Goal: Task Accomplishment & Management: Use online tool/utility

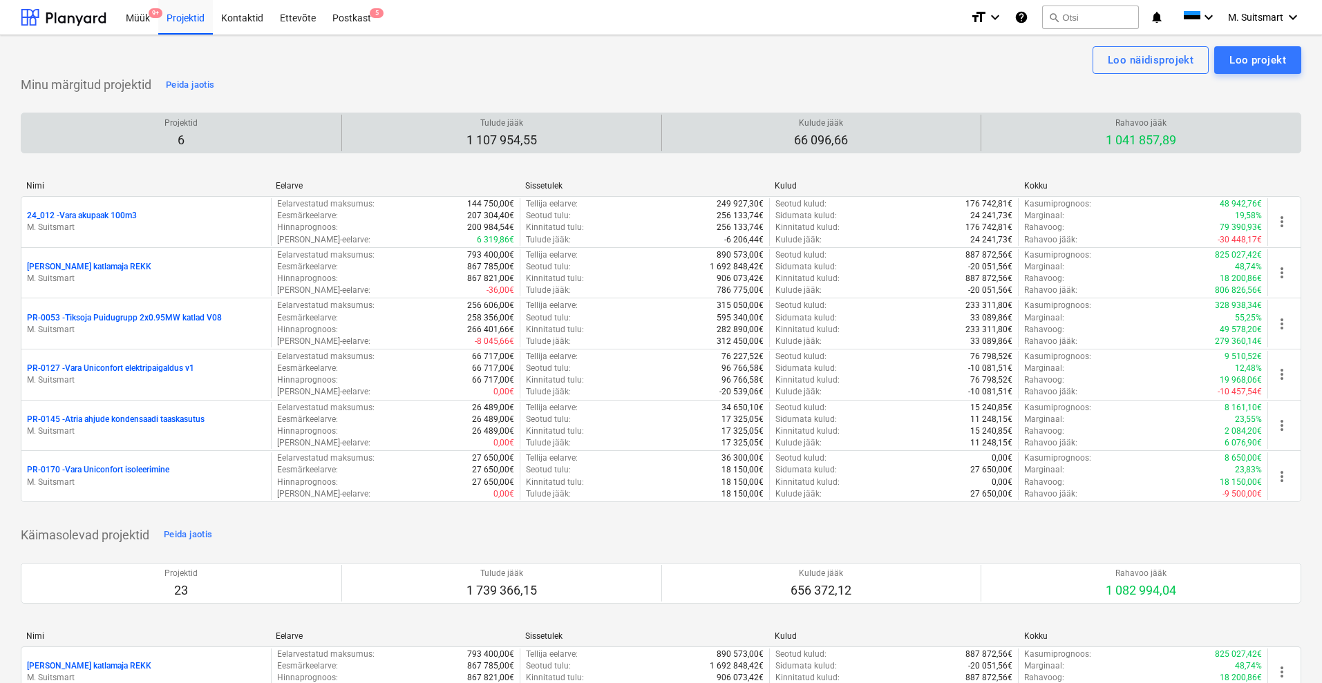
scroll to position [2685, 0]
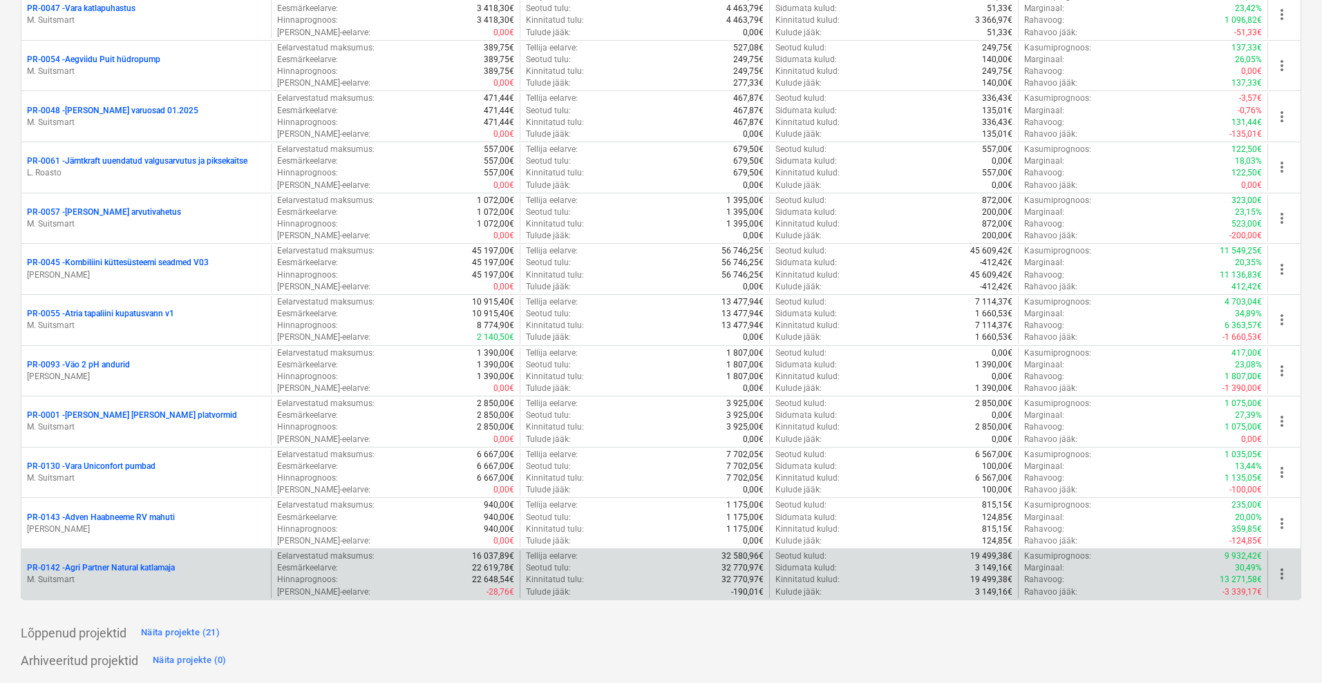
click at [134, 571] on p "PR-0142 - Agri Partner Natural katlamaja" at bounding box center [101, 569] width 148 height 12
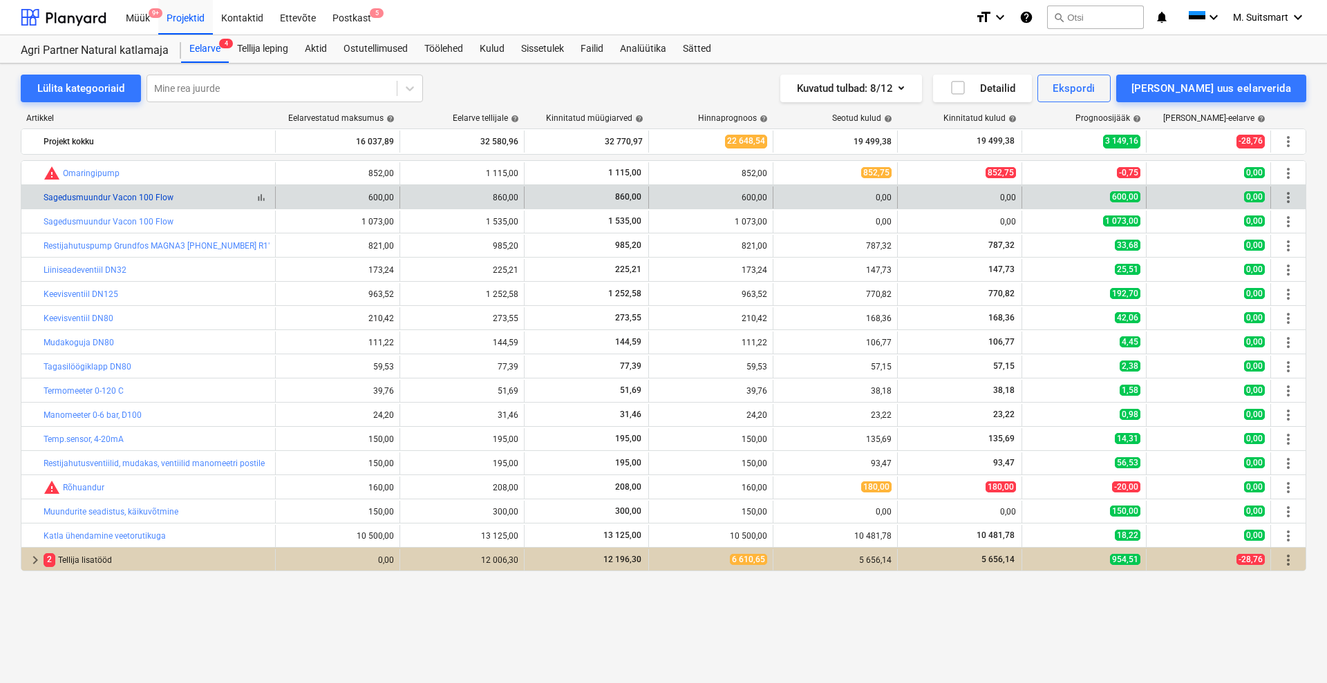
click at [152, 195] on link "Sagedusmuundur Vacon 100 Flow" at bounding box center [109, 198] width 130 height 10
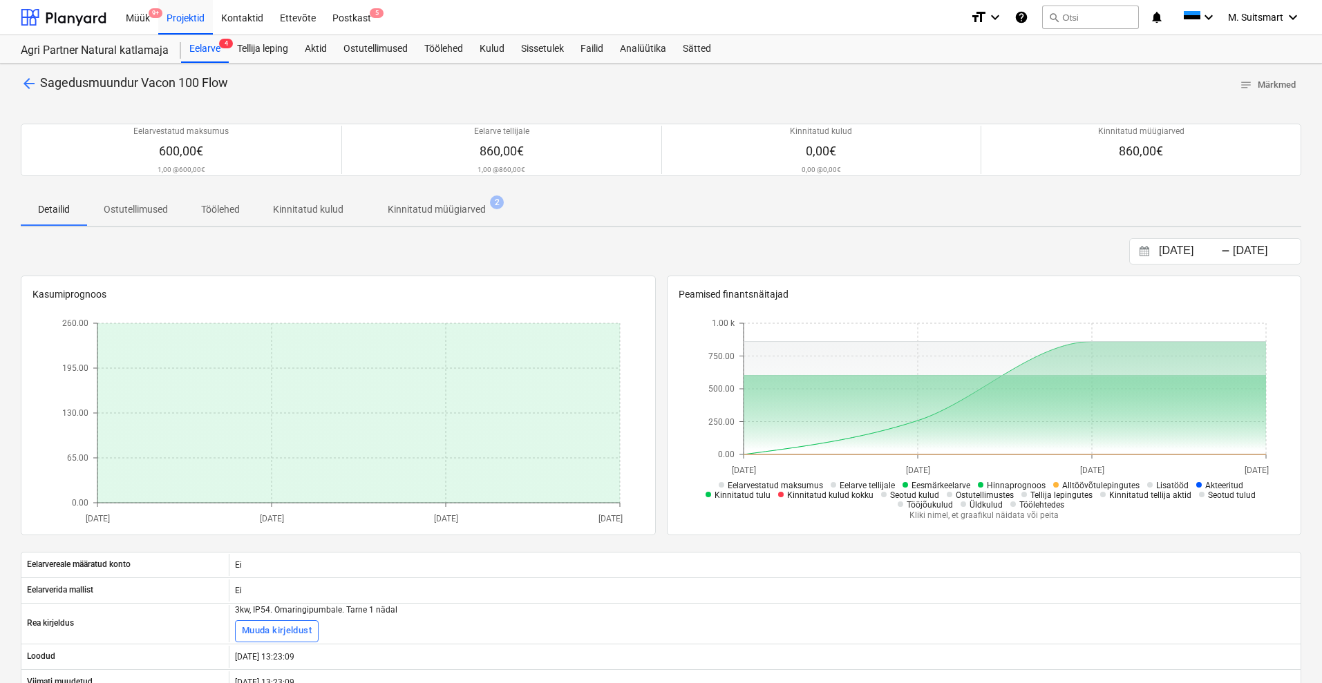
click at [451, 211] on p "Kinnitatud müügiarved" at bounding box center [437, 209] width 98 height 15
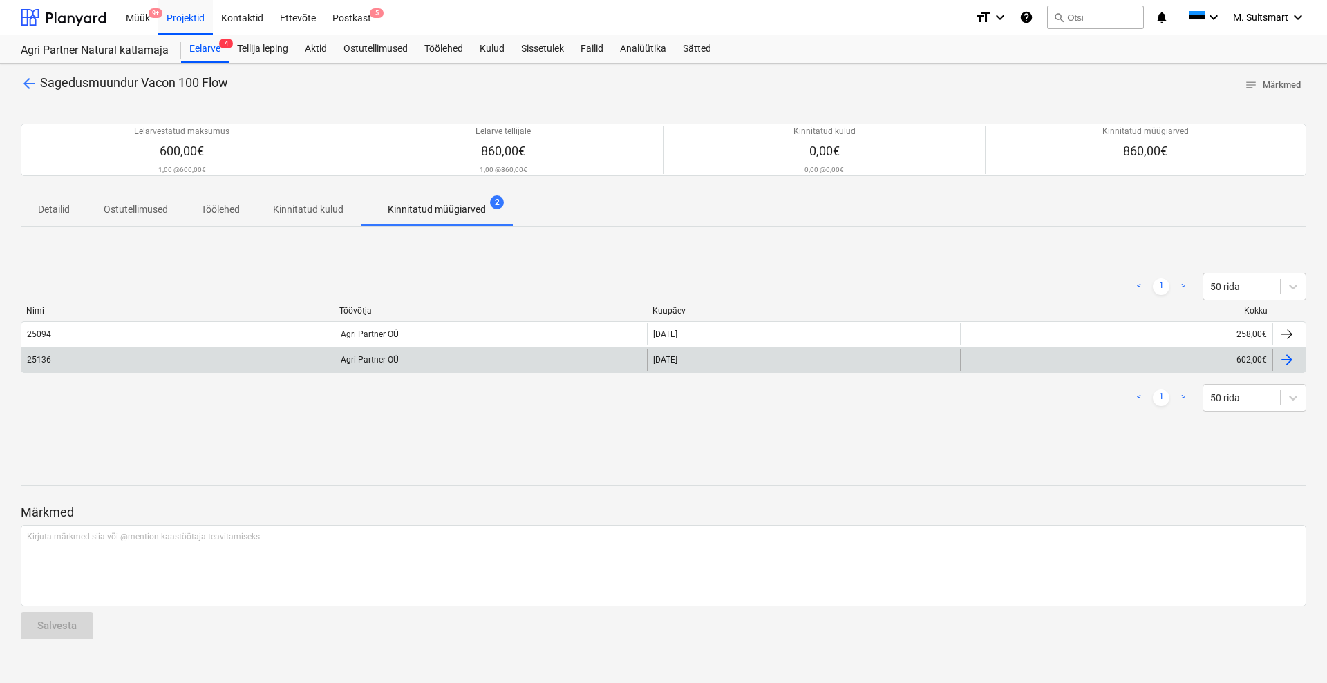
click at [1292, 364] on div at bounding box center [1286, 360] width 17 height 17
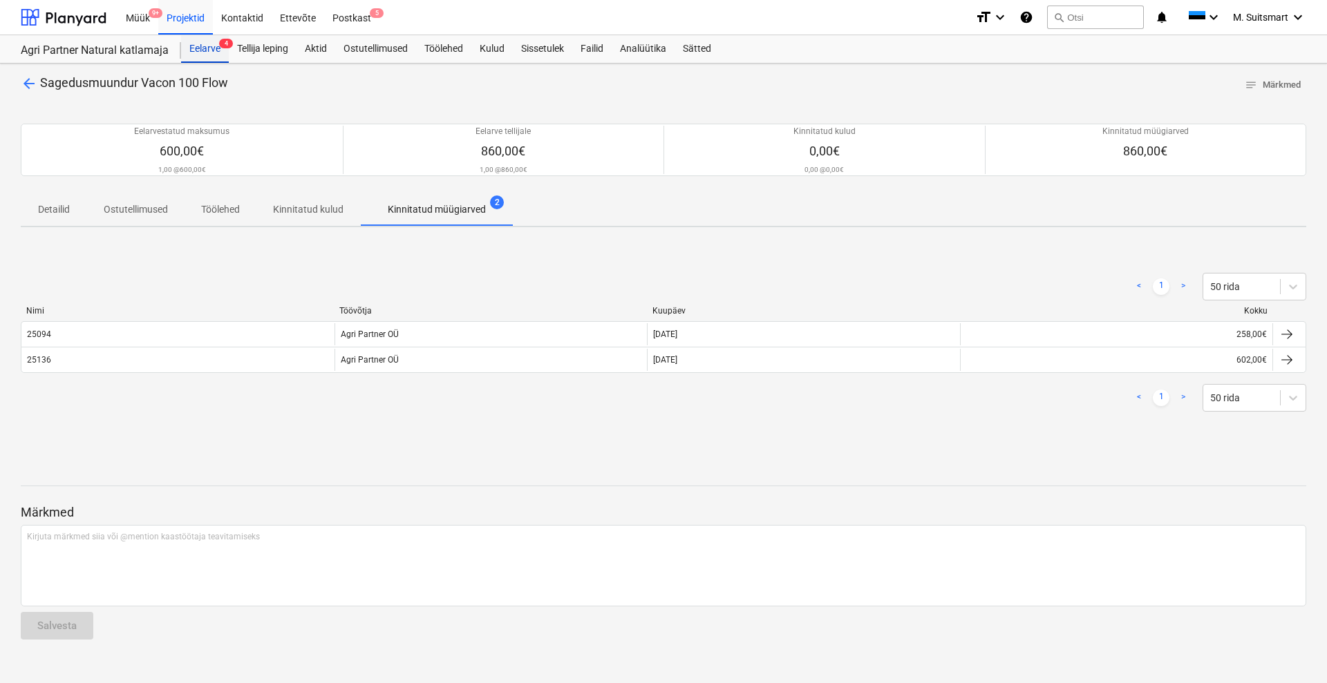
click at [211, 46] on div "Eelarve 4" at bounding box center [205, 49] width 48 height 28
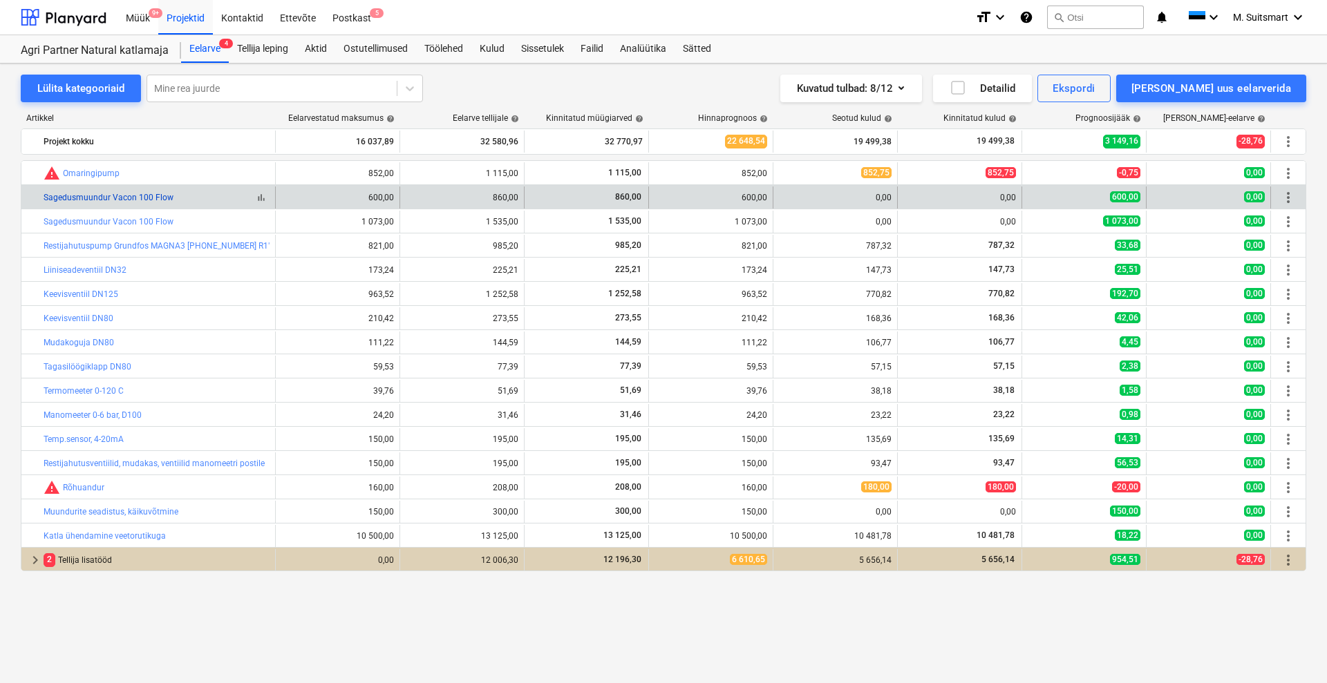
click at [125, 194] on link "Sagedusmuundur Vacon 100 Flow" at bounding box center [109, 198] width 130 height 10
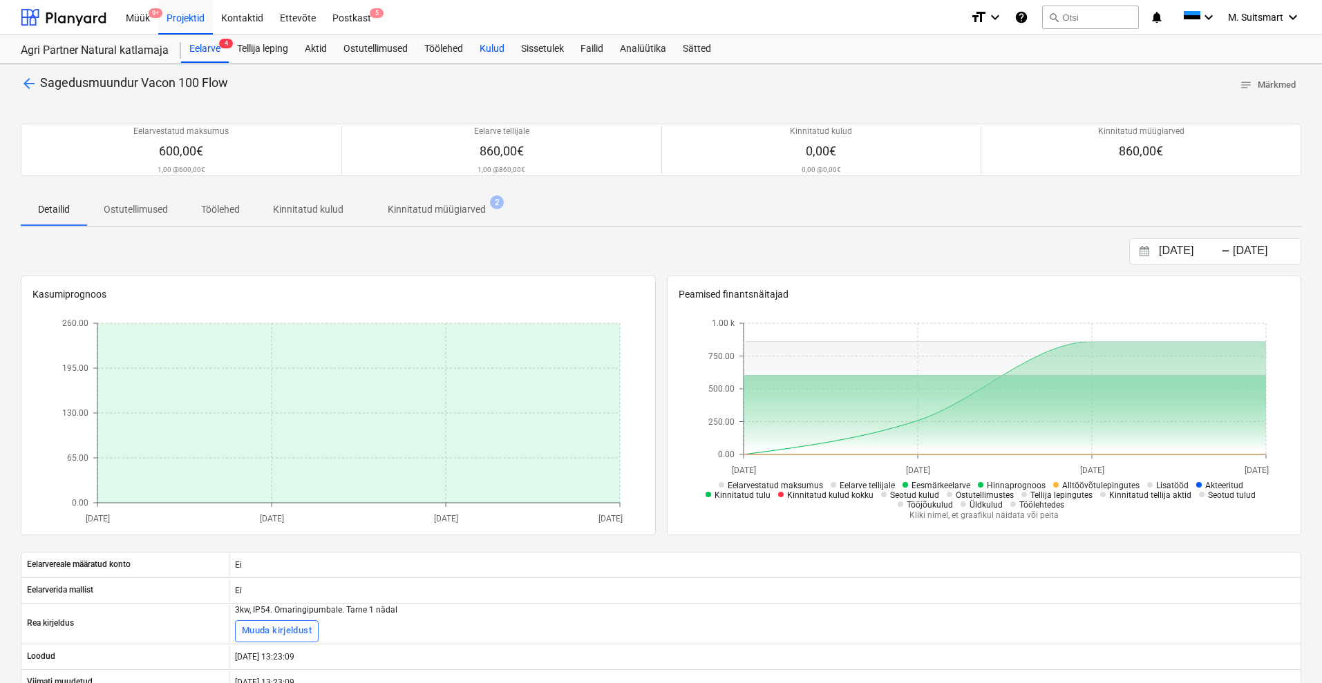
click at [501, 47] on div "Kulud" at bounding box center [491, 49] width 41 height 28
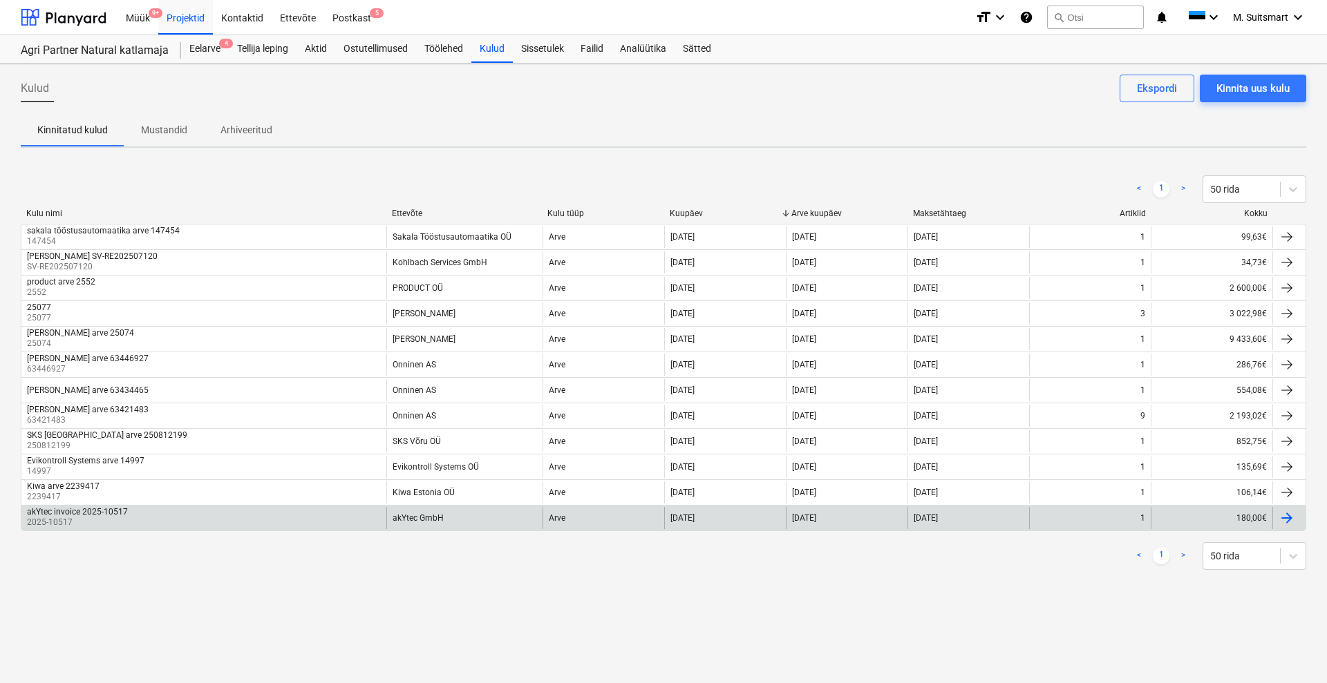
click at [94, 511] on div "akYtec invoice 2025-10517" at bounding box center [77, 512] width 101 height 10
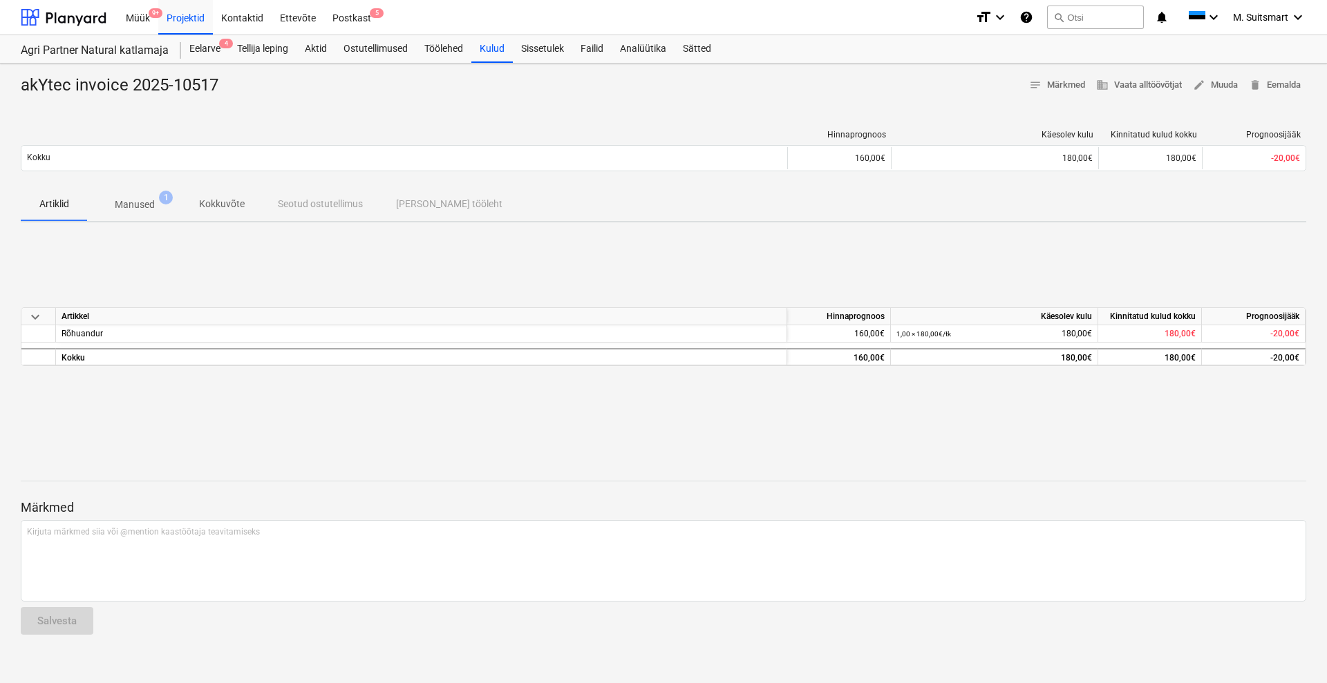
click at [129, 209] on p "Manused" at bounding box center [135, 205] width 40 height 15
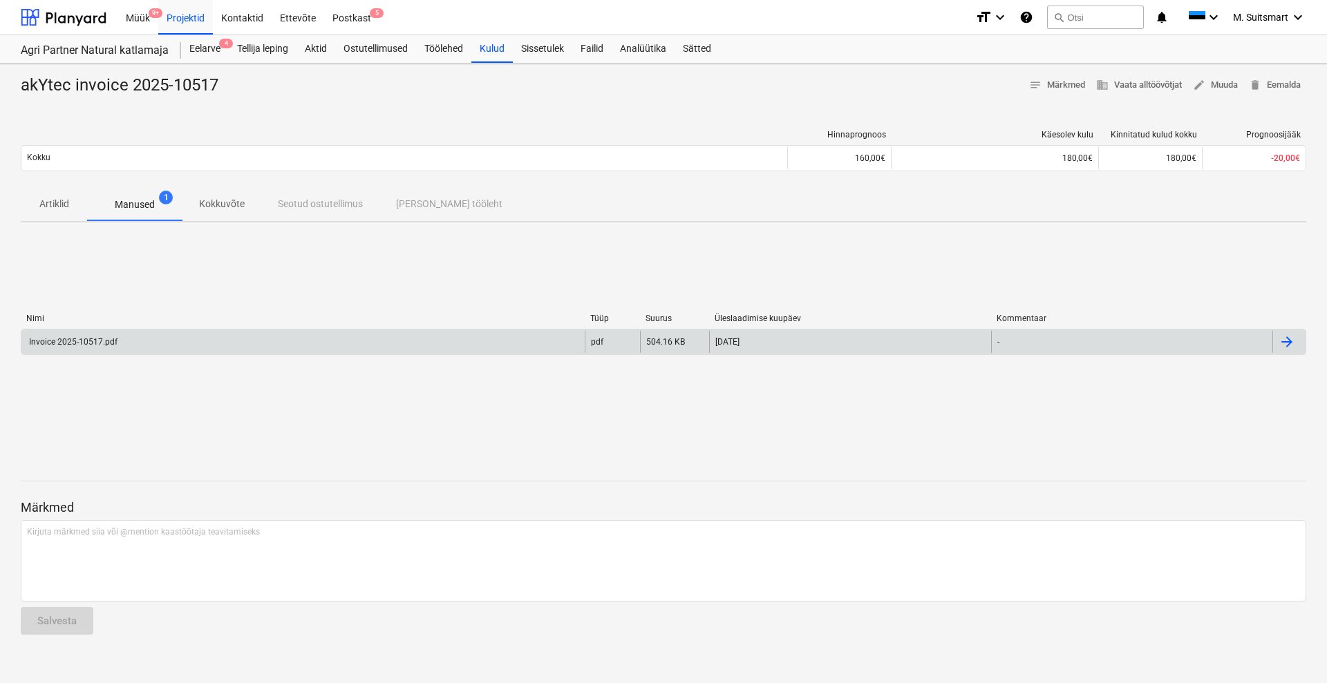
click at [1283, 341] on div at bounding box center [1286, 342] width 17 height 17
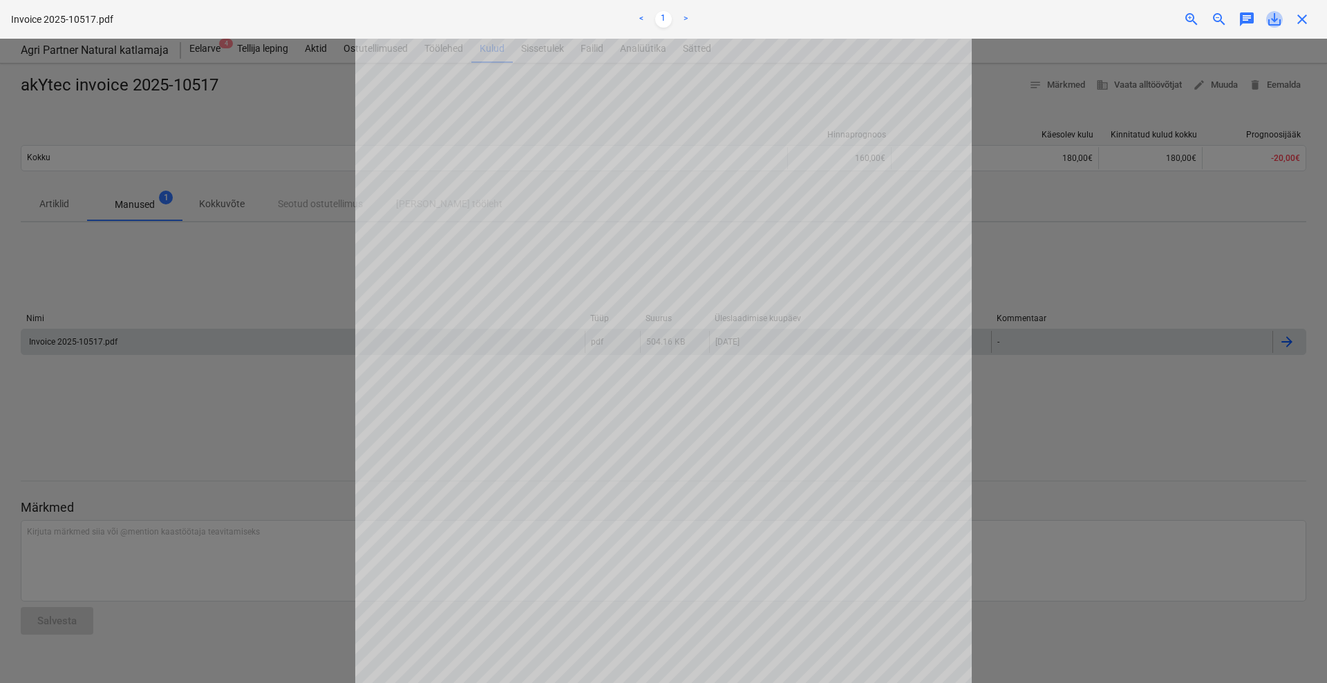
click at [1278, 24] on span "save_alt" at bounding box center [1274, 19] width 17 height 17
click at [1111, 144] on div at bounding box center [663, 361] width 1327 height 645
click at [1302, 24] on span "close" at bounding box center [1302, 19] width 17 height 17
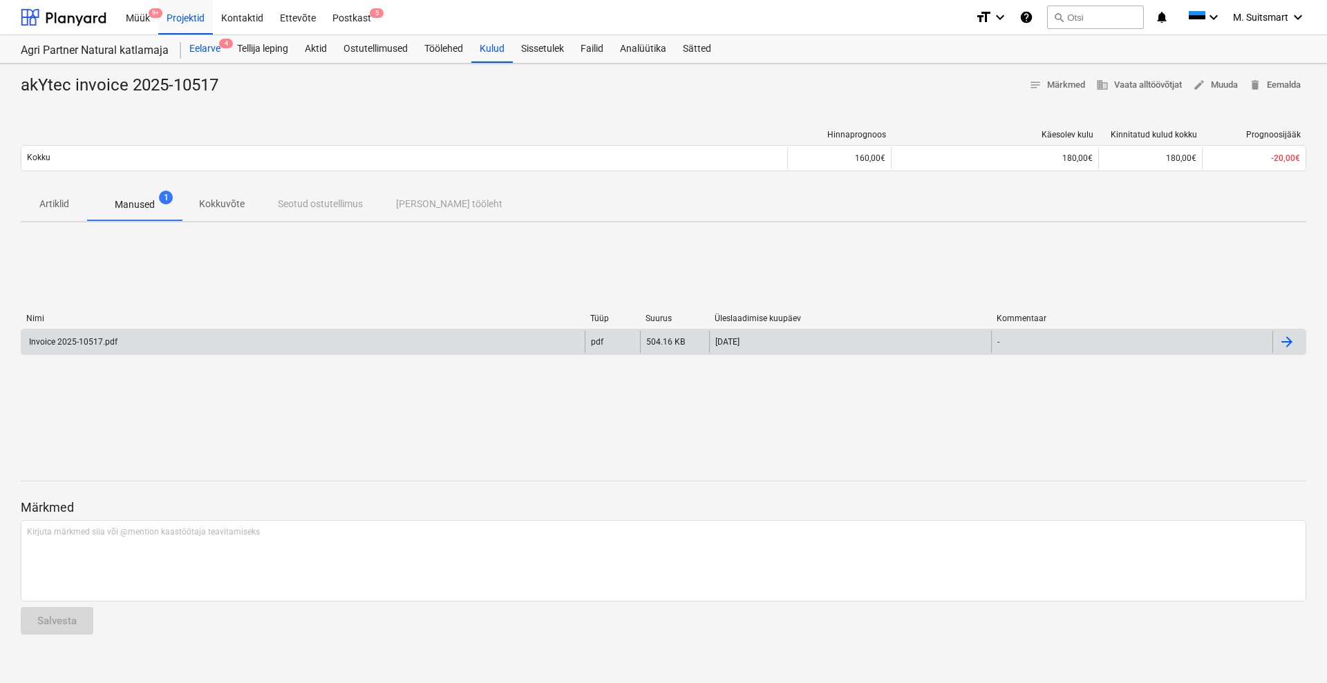
click at [219, 46] on div "Eelarve 4" at bounding box center [205, 49] width 48 height 28
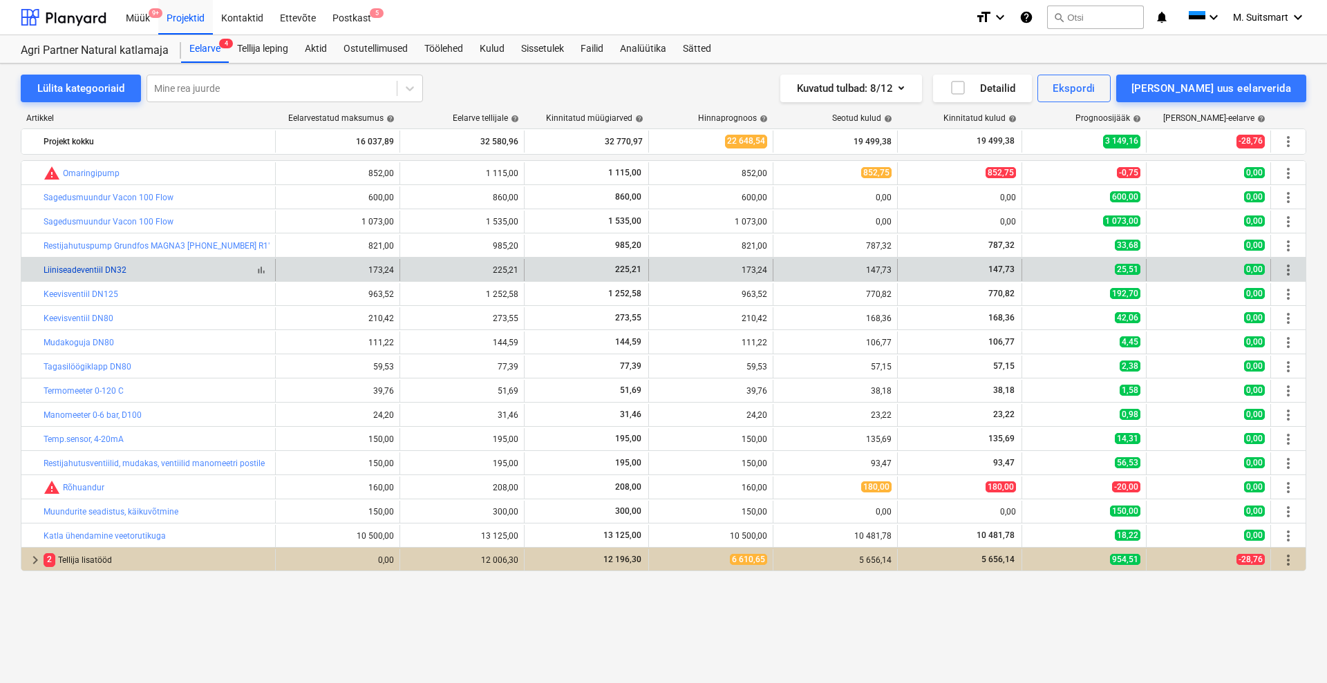
click at [91, 273] on link "Liiniseadeventiil DN32" at bounding box center [85, 270] width 83 height 10
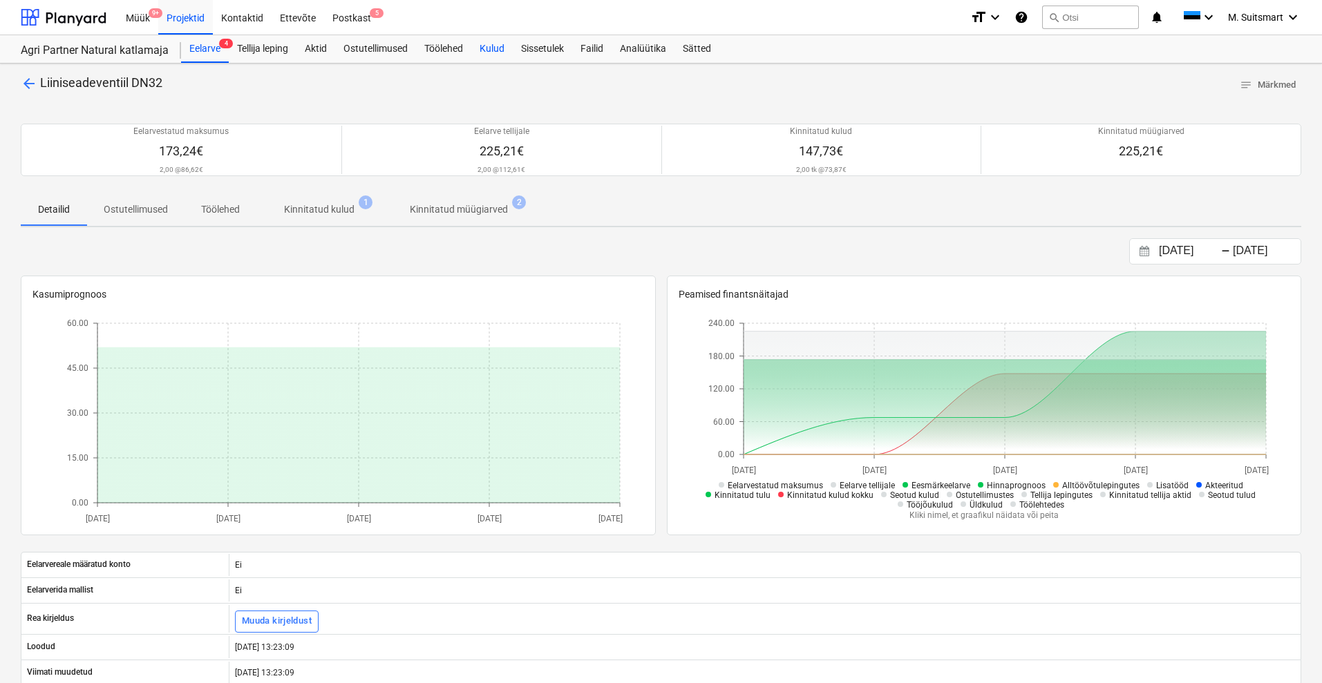
click at [497, 51] on div "Kulud" at bounding box center [491, 49] width 41 height 28
click at [300, 207] on p "Kinnitatud kulud" at bounding box center [319, 209] width 70 height 15
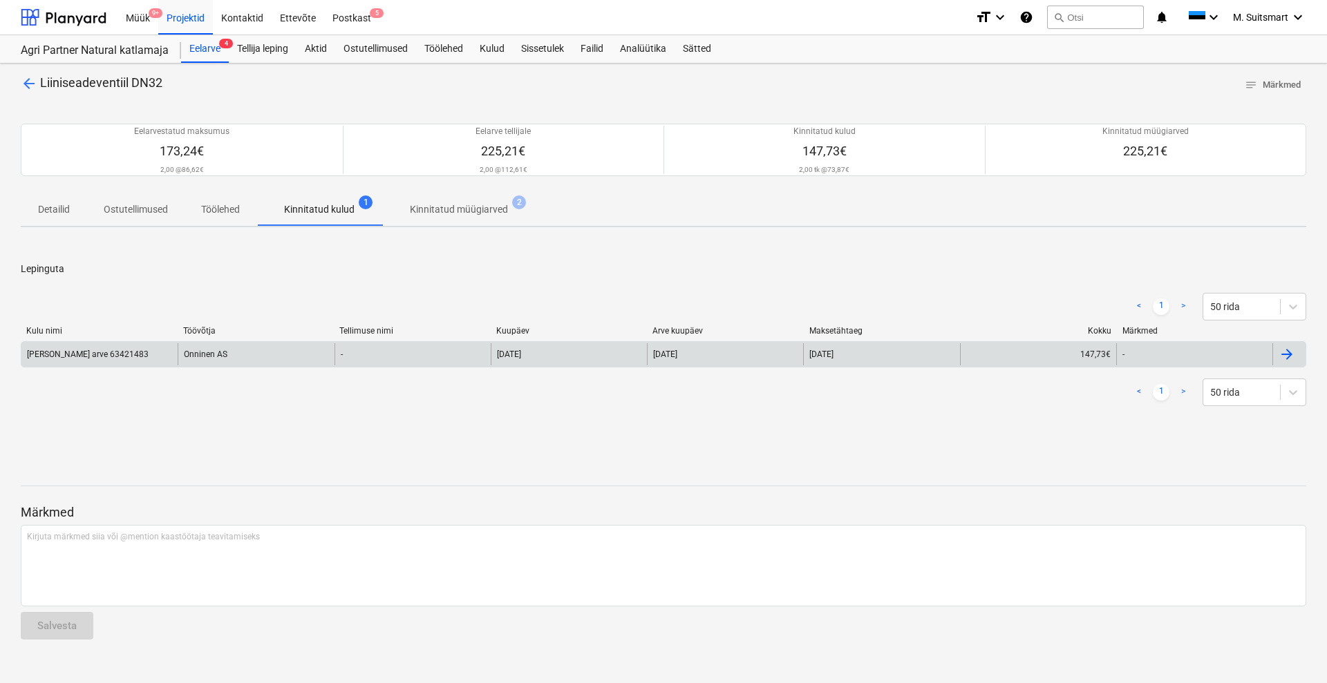
click at [1288, 353] on div at bounding box center [1286, 354] width 17 height 17
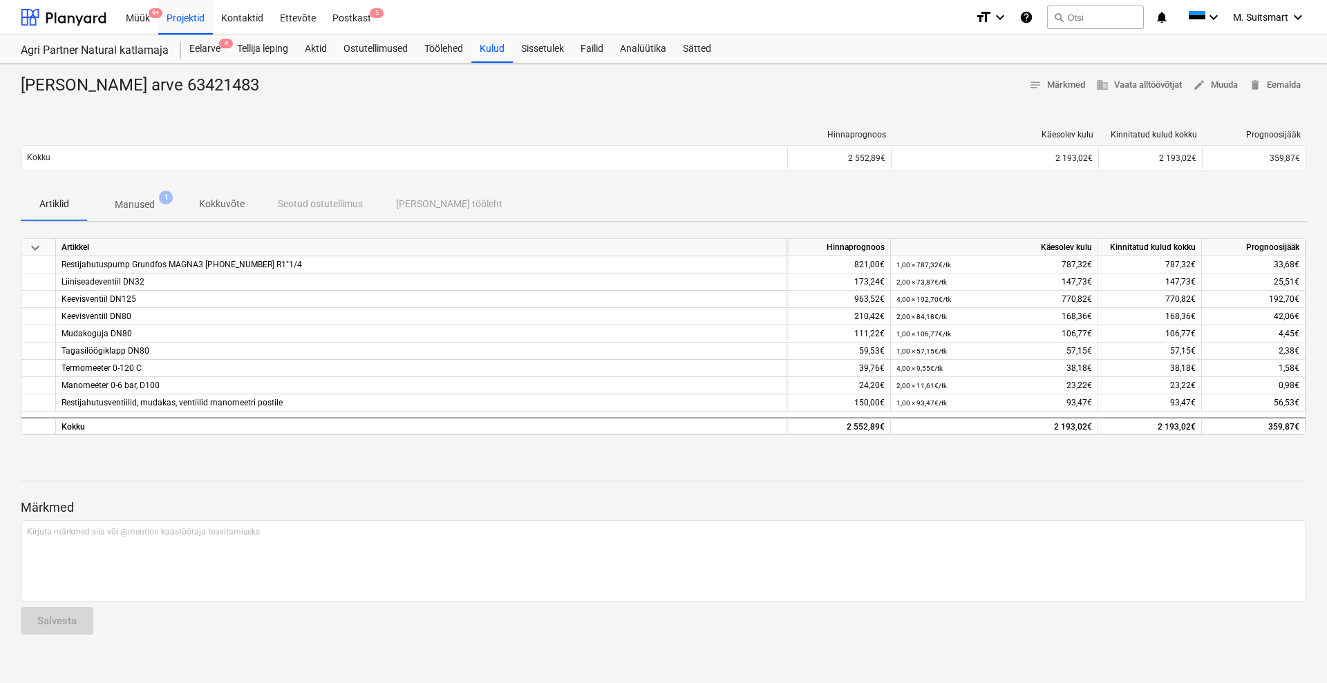
click at [153, 203] on p "Manused" at bounding box center [135, 205] width 40 height 15
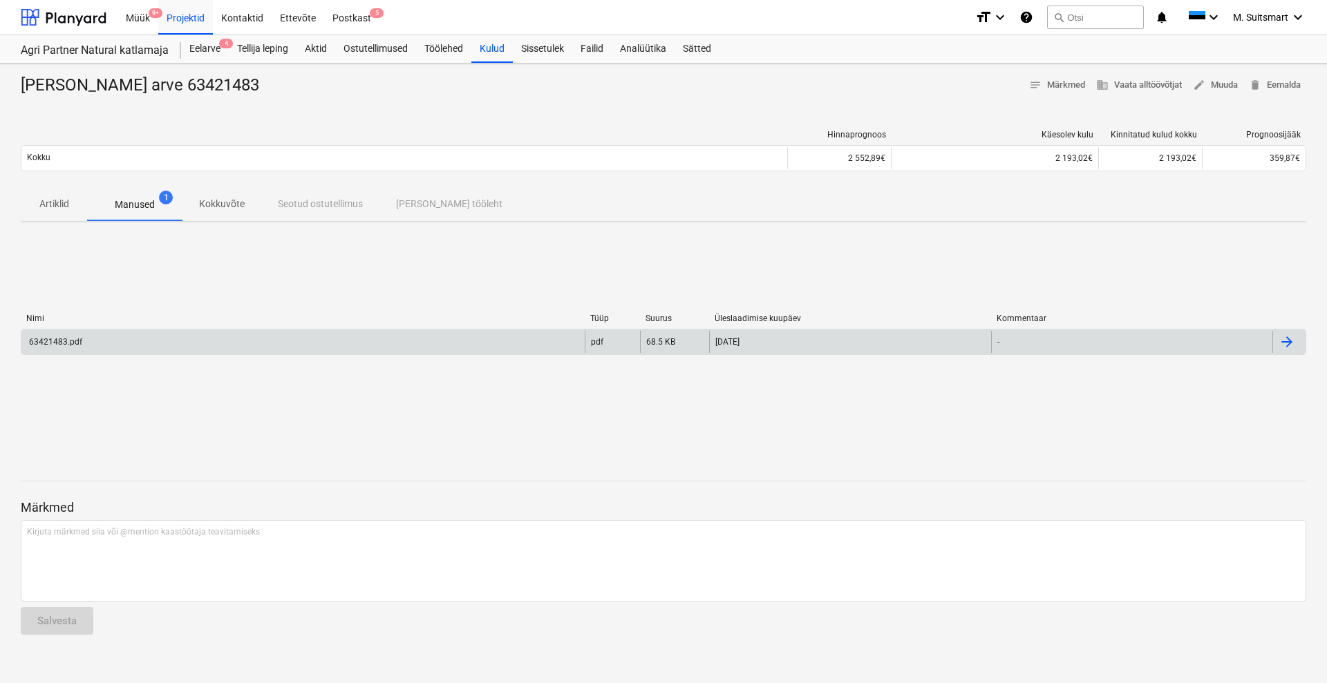
click at [1300, 339] on div at bounding box center [1288, 342] width 33 height 22
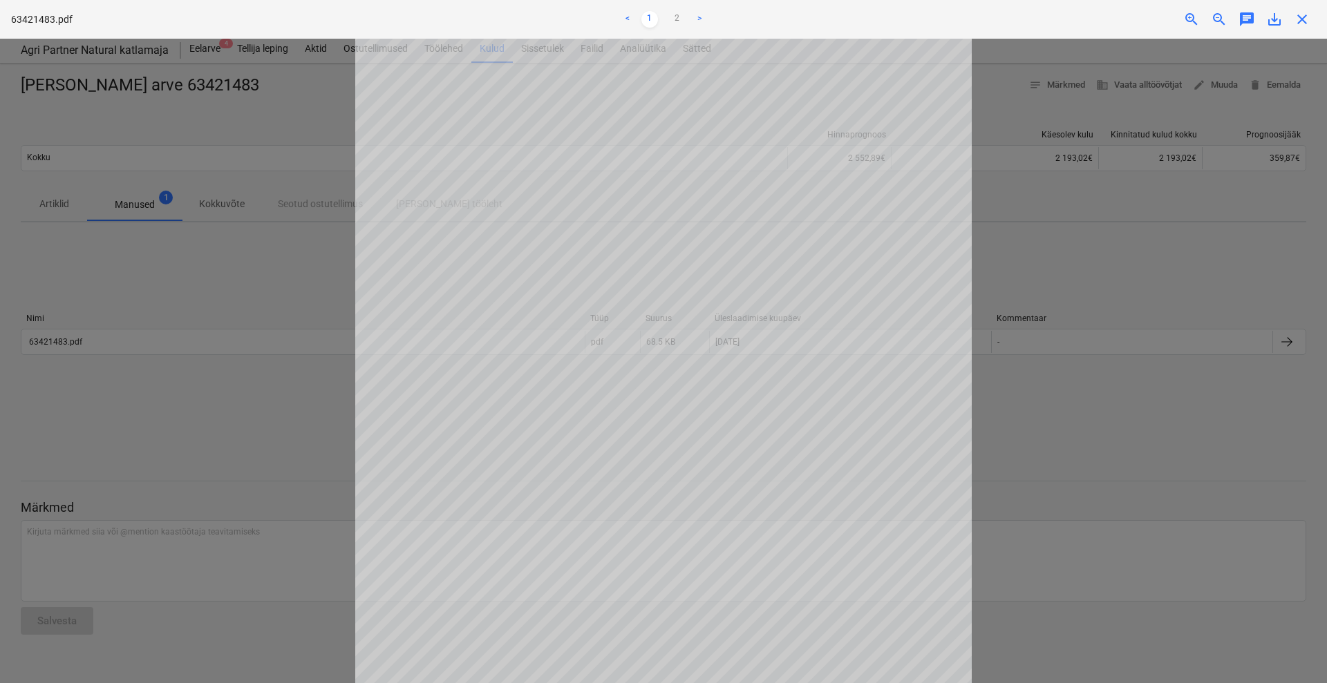
scroll to position [231, 0]
